Goal: Navigation & Orientation: Find specific page/section

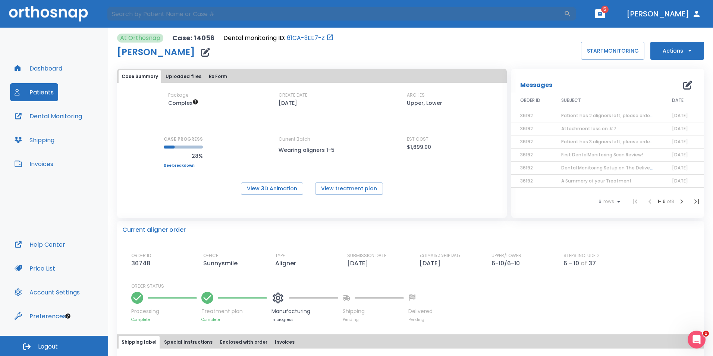
click at [49, 117] on button "Dental Monitoring" at bounding box center [48, 116] width 76 height 18
click at [46, 66] on button "Dashboard" at bounding box center [38, 68] width 57 height 18
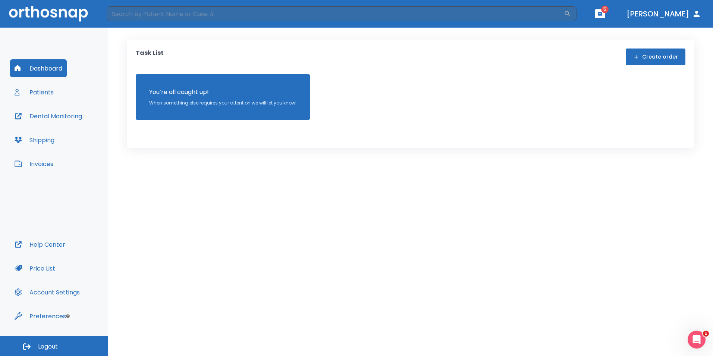
click at [523, 34] on div "Task List Create order You’re all caught up! When something else requires your …" at bounding box center [410, 192] width 605 height 328
click at [37, 89] on button "Patients" at bounding box center [34, 92] width 48 height 18
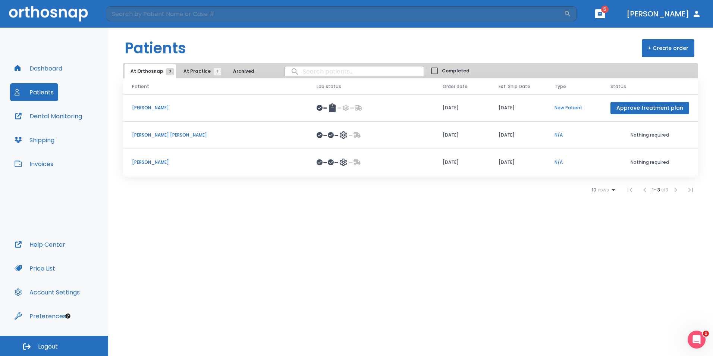
click at [204, 69] on span "At Practice 3" at bounding box center [201, 71] width 34 height 7
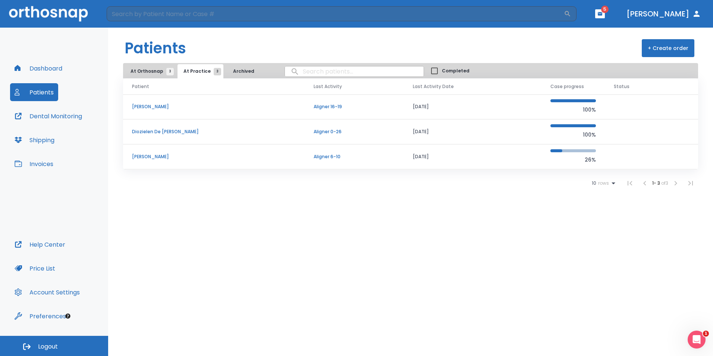
click at [157, 157] on p "[PERSON_NAME]" at bounding box center [214, 156] width 164 height 7
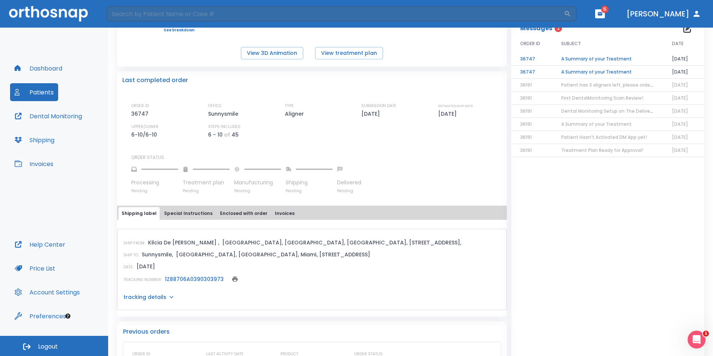
scroll to position [139, 0]
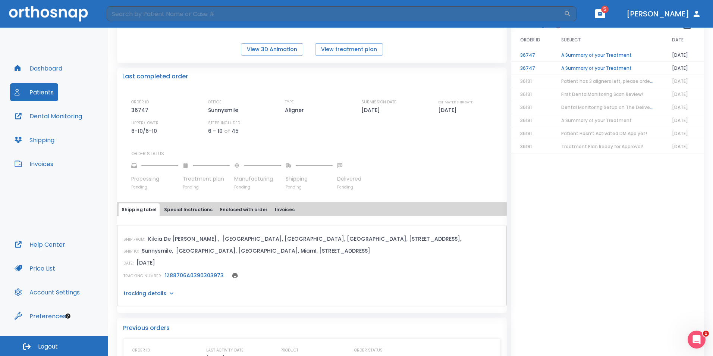
click at [200, 278] on link "1Z88706A0390303973" at bounding box center [194, 275] width 59 height 7
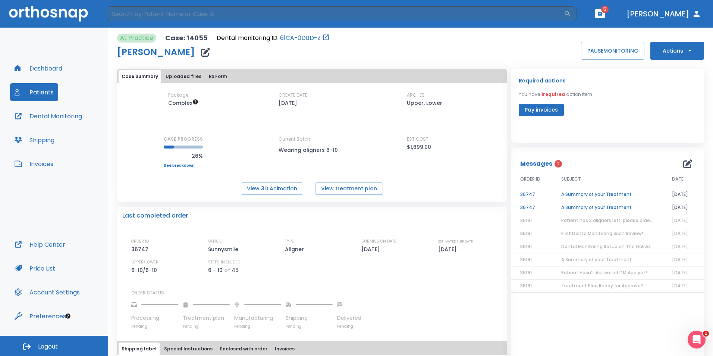
click at [48, 91] on button "Patients" at bounding box center [34, 92] width 48 height 18
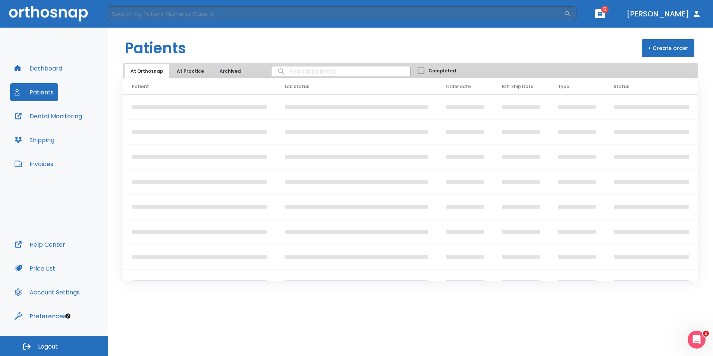
click at [183, 73] on button "At Practice" at bounding box center [190, 71] width 39 height 14
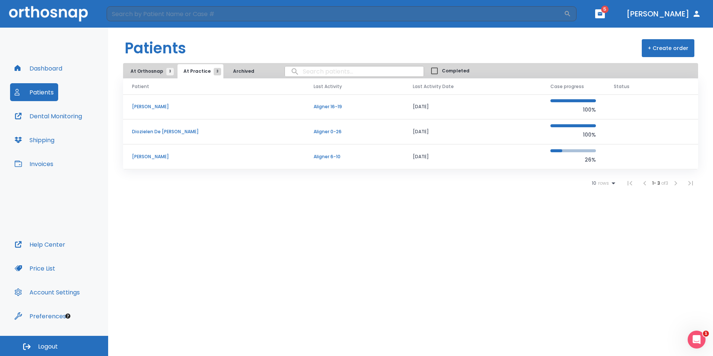
click at [162, 128] on td "Diozielen De [PERSON_NAME]" at bounding box center [214, 131] width 182 height 25
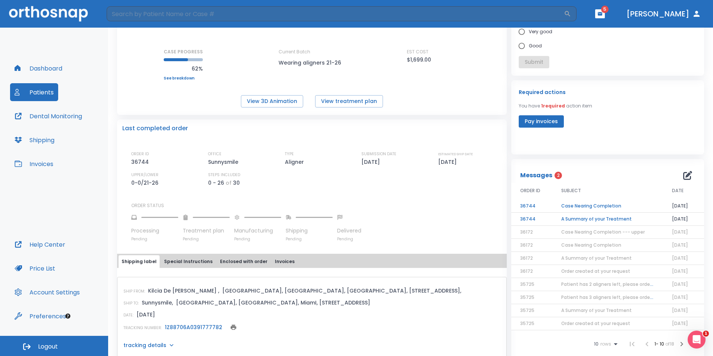
scroll to position [88, 0]
click at [602, 216] on td "A Summary of your Treatment" at bounding box center [608, 218] width 111 height 13
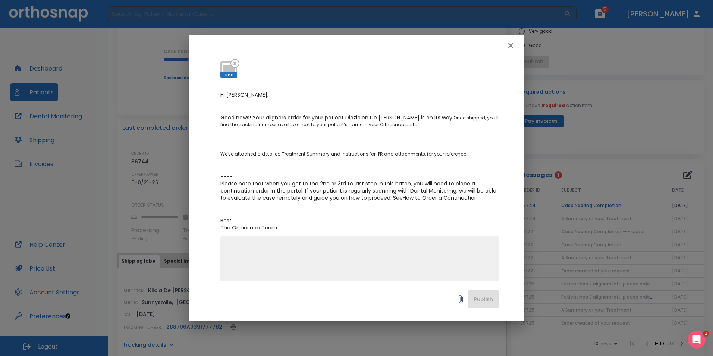
scroll to position [84, 0]
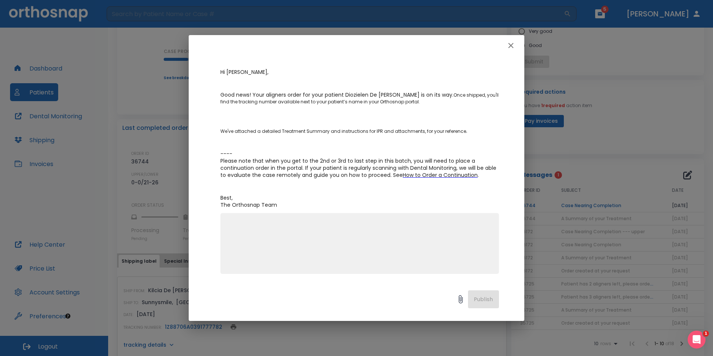
click at [512, 46] on icon "button" at bounding box center [511, 45] width 5 height 5
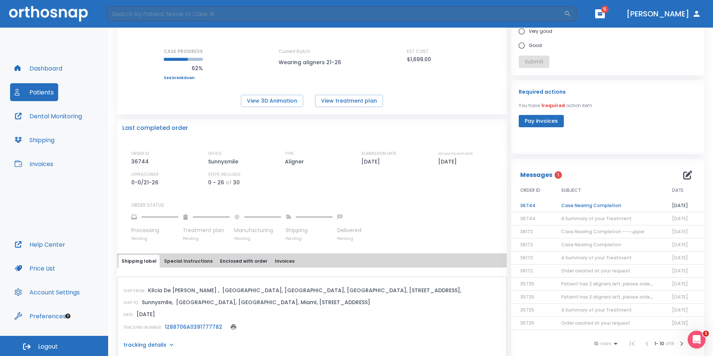
click at [570, 204] on td "Case Nearing Completion" at bounding box center [608, 205] width 111 height 13
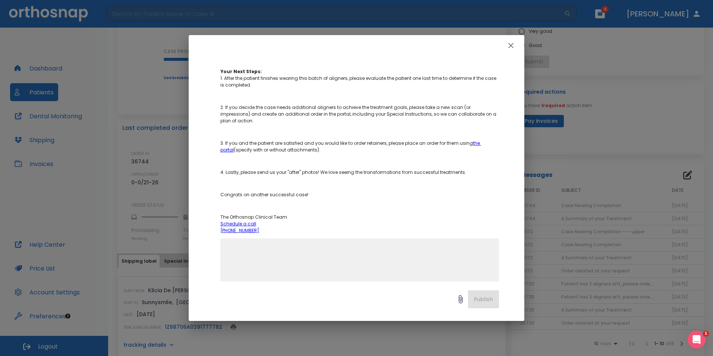
scroll to position [160, 0]
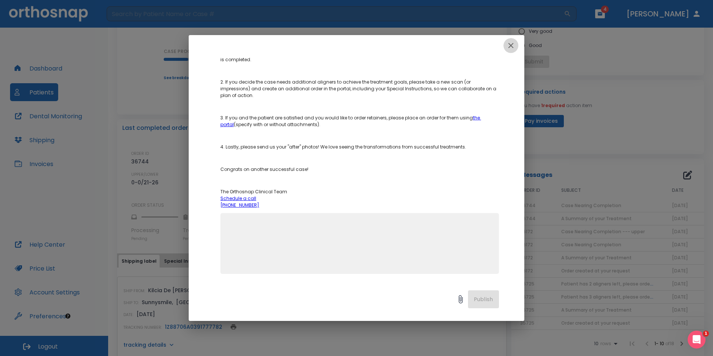
click at [512, 41] on button "button" at bounding box center [511, 45] width 15 height 15
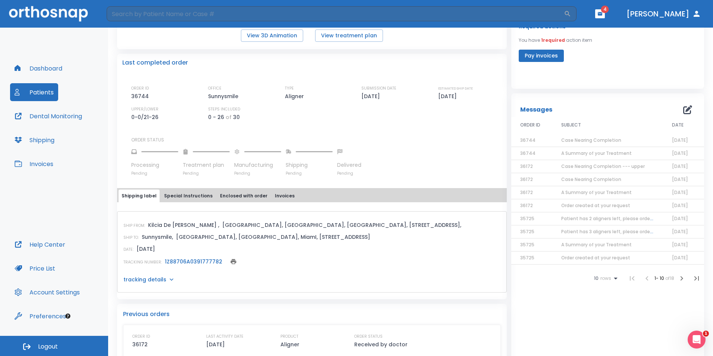
scroll to position [157, 0]
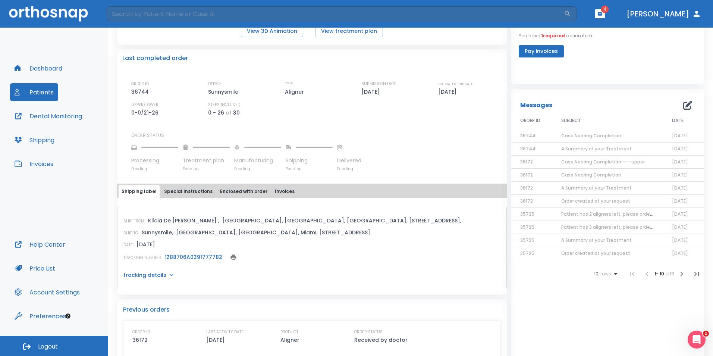
click at [202, 256] on link "1Z88706A0391777782" at bounding box center [193, 256] width 57 height 7
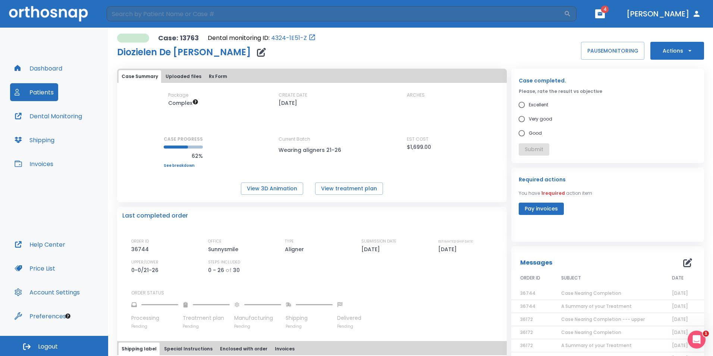
click at [49, 94] on button "Patients" at bounding box center [34, 92] width 48 height 18
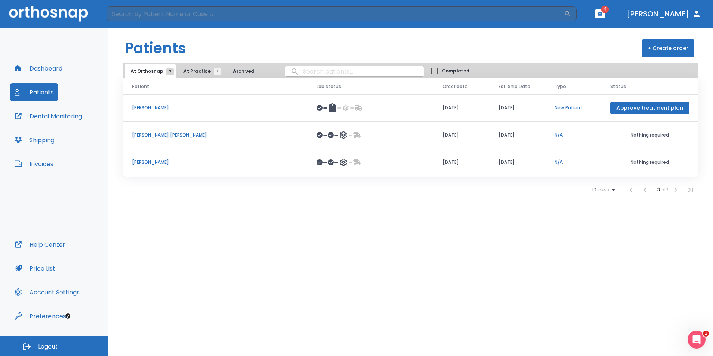
click at [165, 134] on p "[PERSON_NAME] [PERSON_NAME]" at bounding box center [215, 135] width 167 height 7
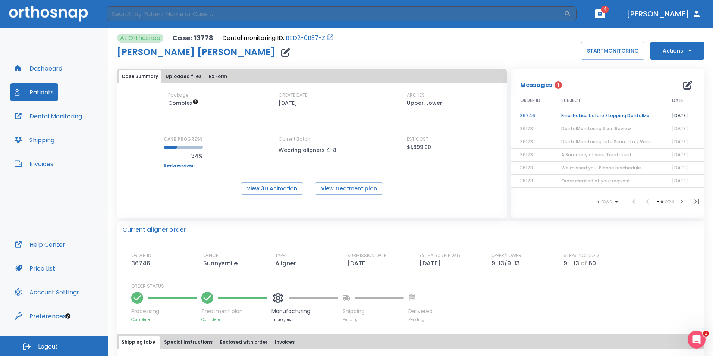
click at [322, 303] on div at bounding box center [305, 298] width 67 height 16
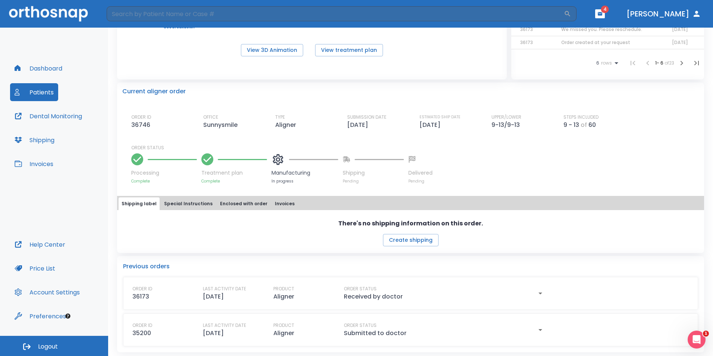
scroll to position [141, 0]
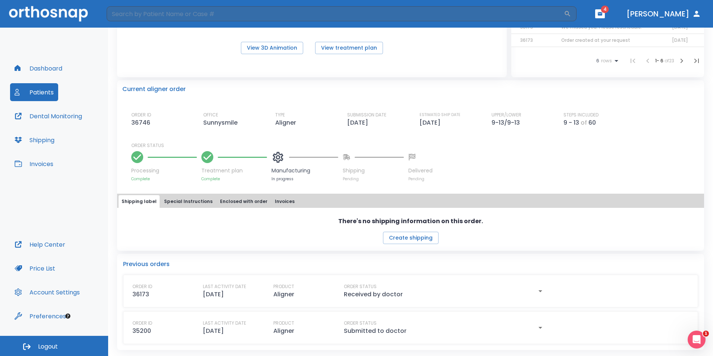
click at [533, 289] on button "button" at bounding box center [540, 291] width 15 height 16
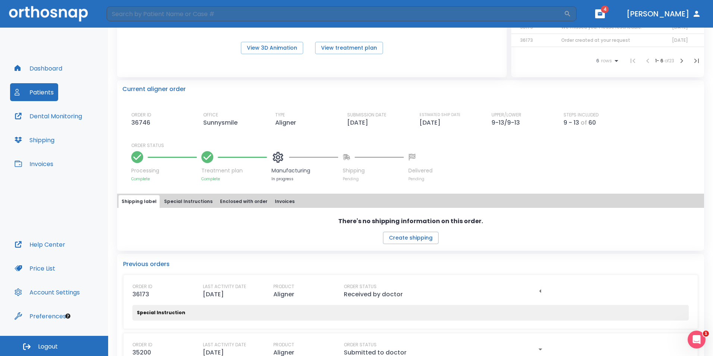
click at [533, 289] on button "button" at bounding box center [540, 291] width 15 height 16
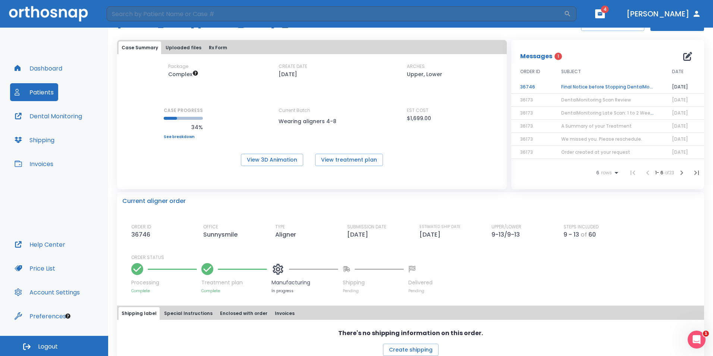
scroll to position [0, 0]
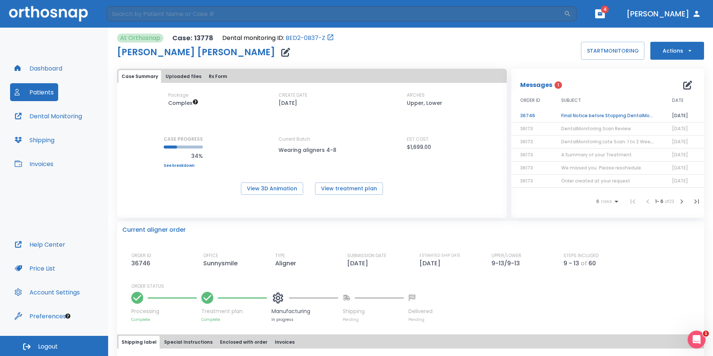
click at [618, 111] on td "Final Notice before Stopping DentalMonitoring" at bounding box center [608, 115] width 111 height 13
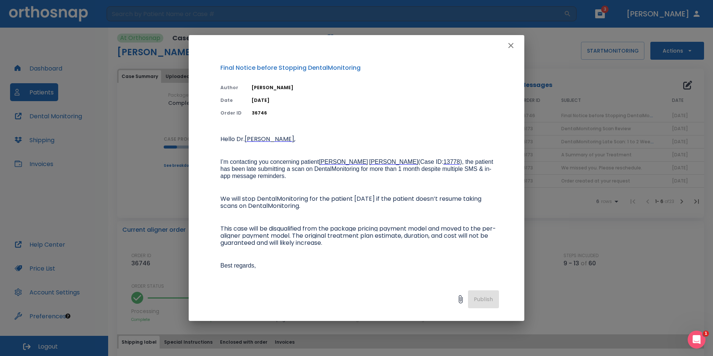
scroll to position [106, 0]
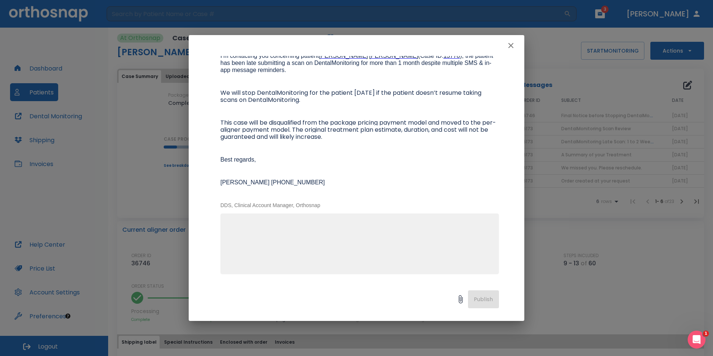
click at [509, 46] on icon "button" at bounding box center [511, 45] width 9 height 9
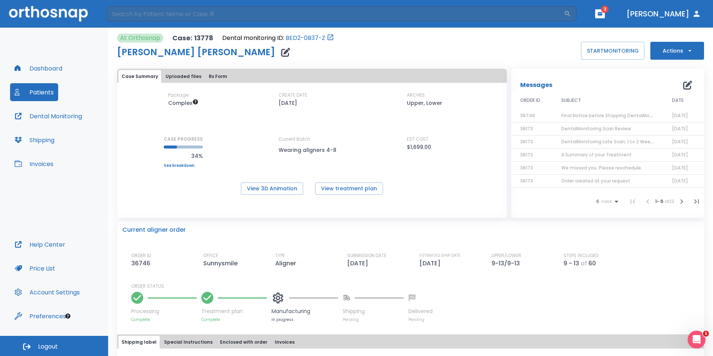
click at [609, 10] on span "3" at bounding box center [605, 9] width 7 height 7
click at [603, 14] on icon "button" at bounding box center [600, 13] width 4 height 3
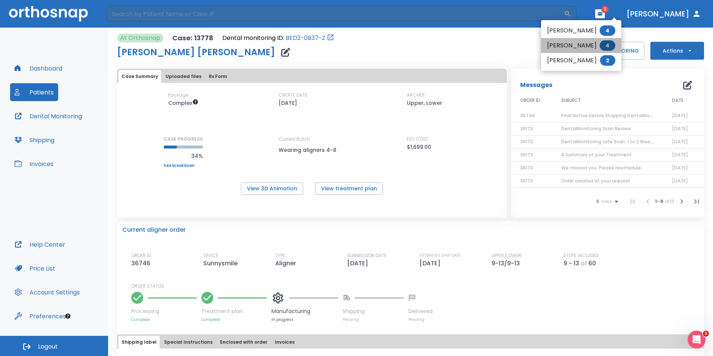
click at [569, 50] on li "[PERSON_NAME] 4" at bounding box center [581, 45] width 80 height 15
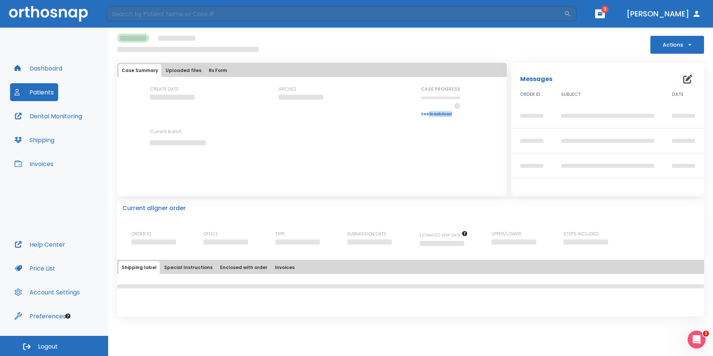
drag, startPoint x: 487, startPoint y: 168, endPoint x: 274, endPoint y: 249, distance: 228.3
click at [274, 249] on div "Actions Case Summary Uploaded files Rx Form CREATE DATE ARCHES CASE PROGRESS Up…" at bounding box center [410, 172] width 587 height 289
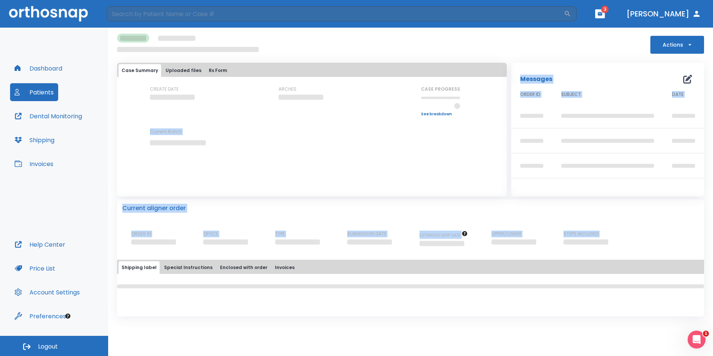
drag, startPoint x: 274, startPoint y: 249, endPoint x: 350, endPoint y: 216, distance: 83.9
click at [350, 216] on div "Current aligner order ORDER ID OFFICE TYPE SUBMISSION DATE ESTIMATED SHIP DATE …" at bounding box center [410, 223] width 587 height 49
